Goal: Information Seeking & Learning: Learn about a topic

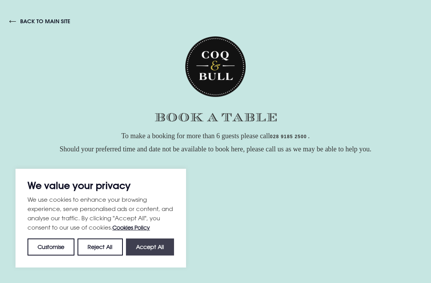
click at [147, 245] on button "Accept All" at bounding box center [150, 247] width 48 height 17
checkbox input "true"
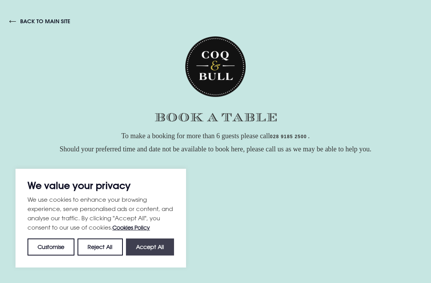
checkbox input "true"
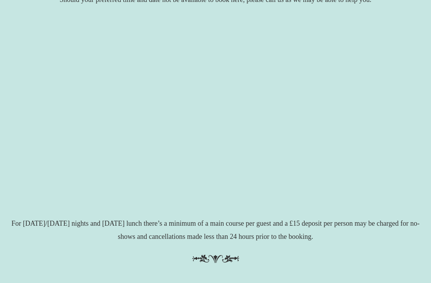
scroll to position [150, 0]
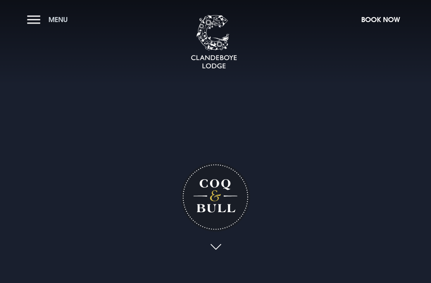
click at [50, 18] on span "Menu" at bounding box center [57, 19] width 19 height 9
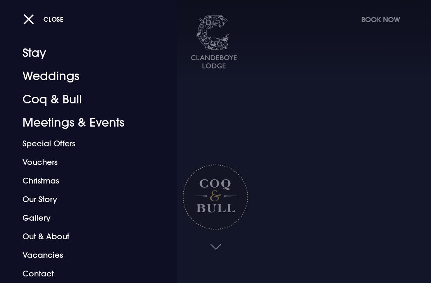
scroll to position [8, 0]
click at [26, 18] on button "Close" at bounding box center [43, 19] width 40 height 16
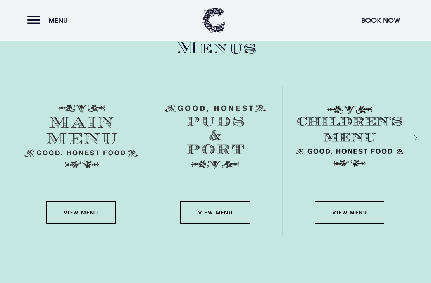
scroll to position [1066, 0]
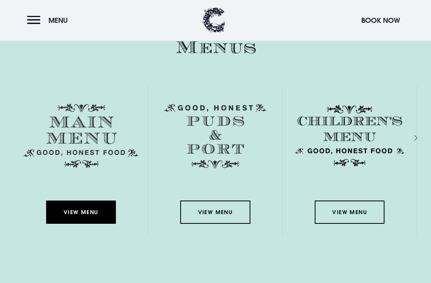
click at [78, 224] on link "View Menu" at bounding box center [81, 212] width 70 height 23
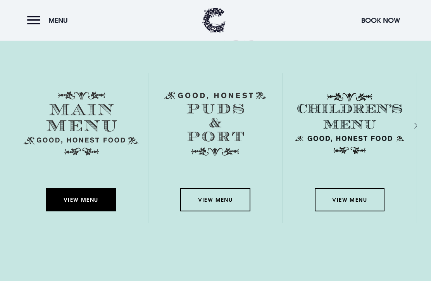
click at [87, 212] on link "View Menu" at bounding box center [81, 199] width 70 height 23
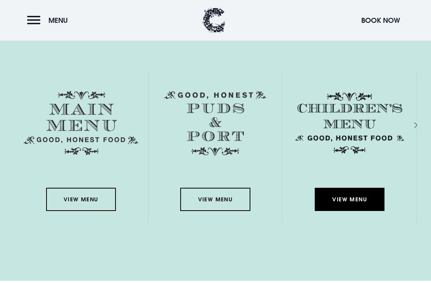
click at [362, 211] on link "View Menu" at bounding box center [350, 199] width 70 height 23
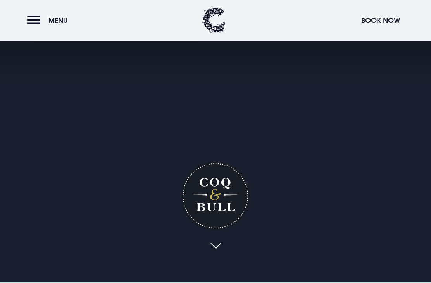
scroll to position [0, 0]
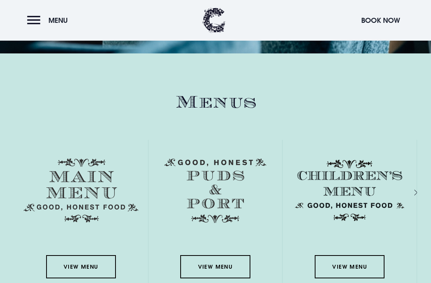
scroll to position [1015, 0]
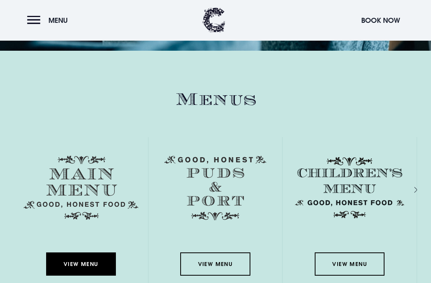
click at [81, 276] on link "View Menu" at bounding box center [81, 264] width 70 height 23
